Goal: Register for event/course

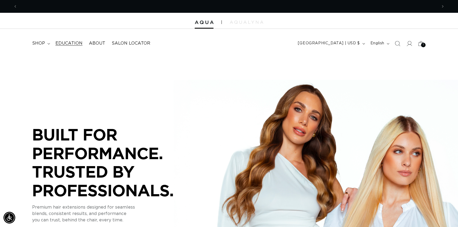
scroll to position [0, 839]
click at [64, 42] on span "Education" at bounding box center [68, 44] width 27 height 6
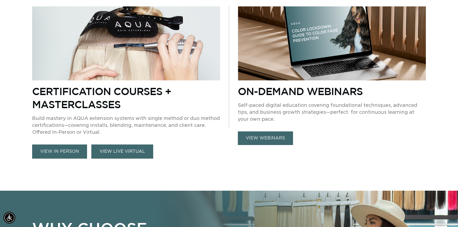
scroll to position [0, 420]
click at [122, 151] on link "VIEW LIVE VIRTUAL" at bounding box center [122, 152] width 62 height 14
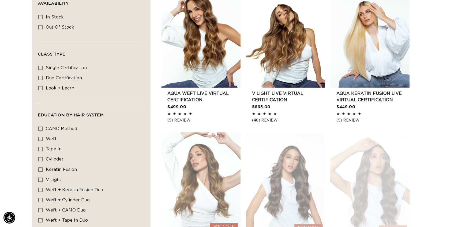
scroll to position [206, 0]
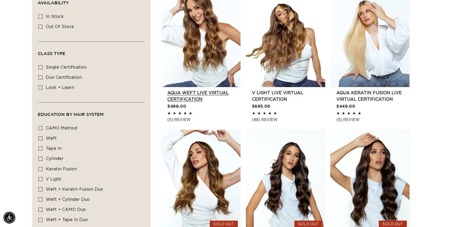
click at [209, 90] on link "AQUA Weft LIVE VIRTUAL Certification" at bounding box center [203, 96] width 73 height 13
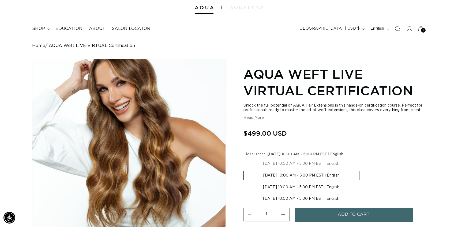
click at [72, 28] on span "Education" at bounding box center [68, 29] width 27 height 6
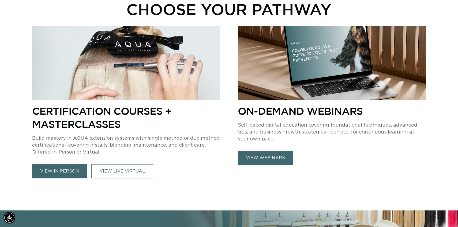
scroll to position [0, 420]
click at [116, 173] on link "VIEW LIVE VIRTUAL" at bounding box center [122, 172] width 62 height 14
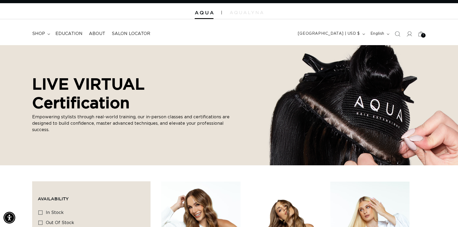
scroll to position [0, 839]
